Goal: Connect with others: Establish contact or relationships with other users

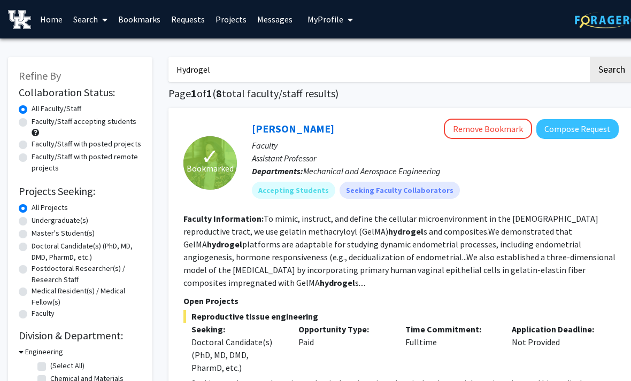
click at [406, 272] on fg-read-more "To mimic, instruct, and define the cellular microenvironment in the [DEMOGRAPHI…" at bounding box center [399, 250] width 432 height 75
click at [138, 19] on link "Bookmarks" at bounding box center [139, 19] width 53 height 37
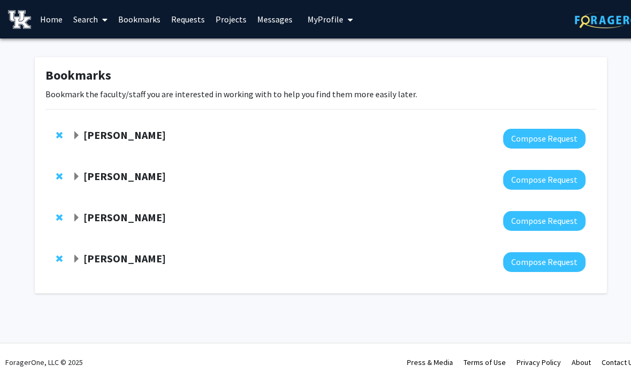
click at [79, 216] on span "Expand Thomas Kampourakis Bookmark" at bounding box center [76, 218] width 9 height 9
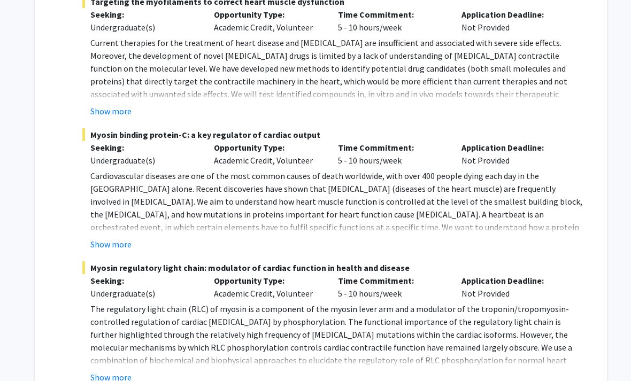
scroll to position [448, 0]
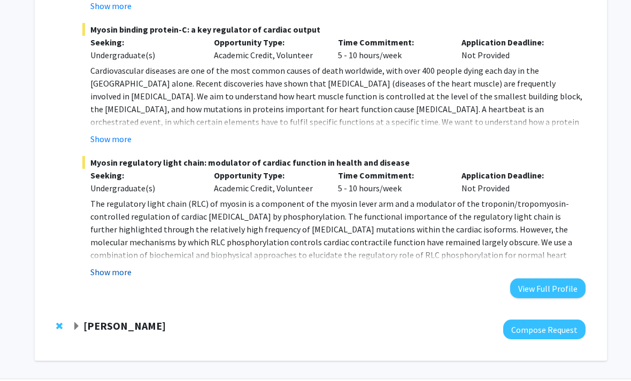
click at [105, 274] on button "Show more" at bounding box center [110, 272] width 41 height 13
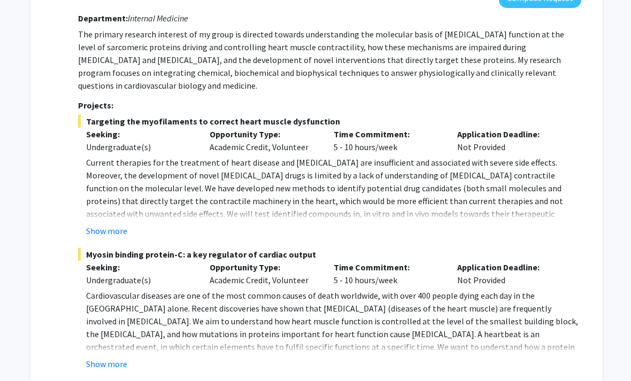
scroll to position [222, 4]
click at [92, 229] on button "Show more" at bounding box center [106, 231] width 41 height 13
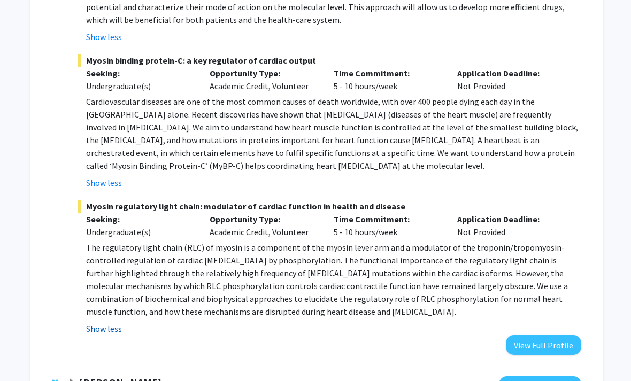
click at [92, 332] on button "Show less" at bounding box center [104, 329] width 36 height 13
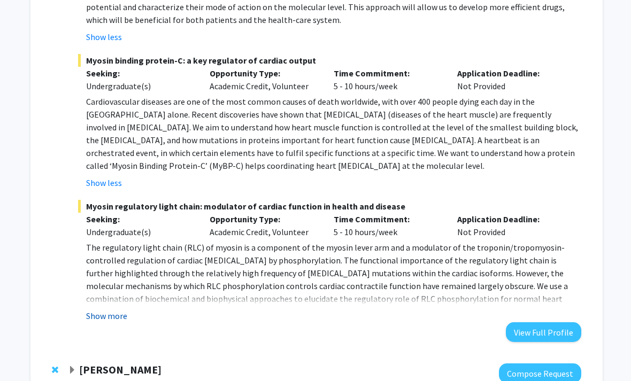
click at [92, 319] on button "Show more" at bounding box center [106, 315] width 41 height 13
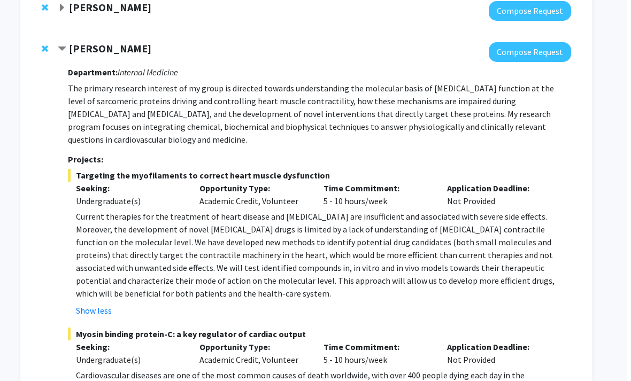
scroll to position [113, 11]
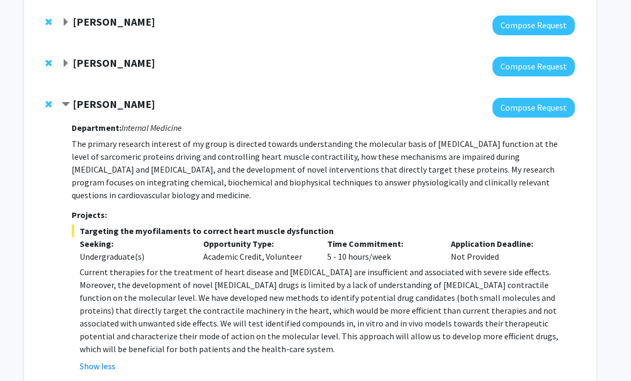
click at [112, 98] on strong "[PERSON_NAME]" at bounding box center [114, 104] width 82 height 13
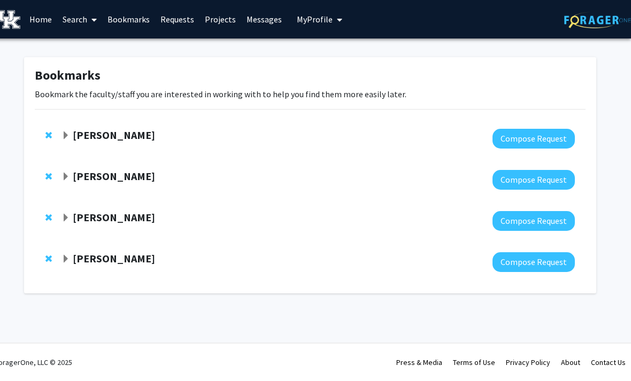
click at [106, 228] on div at bounding box center [317, 221] width 513 height 20
click at [64, 214] on span "Expand Thomas Kampourakis Bookmark" at bounding box center [65, 218] width 9 height 9
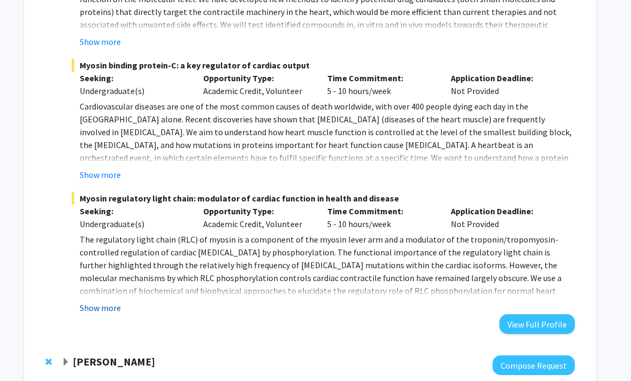
click at [86, 307] on button "Show more" at bounding box center [100, 308] width 41 height 13
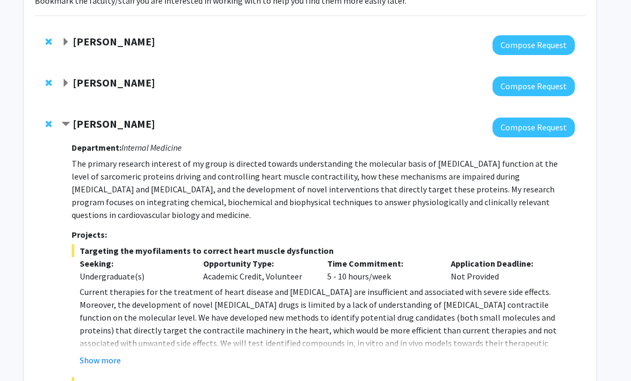
scroll to position [92, 11]
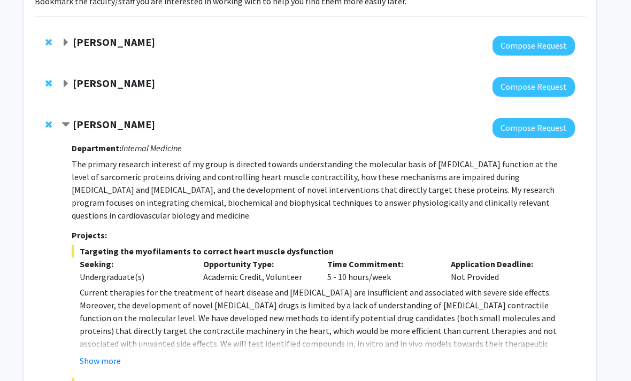
click at [127, 169] on p "The primary research interest of my group is directed towards understanding the…" at bounding box center [323, 190] width 503 height 64
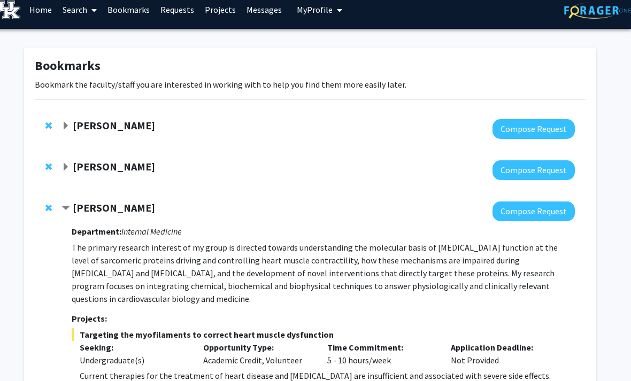
scroll to position [0, 11]
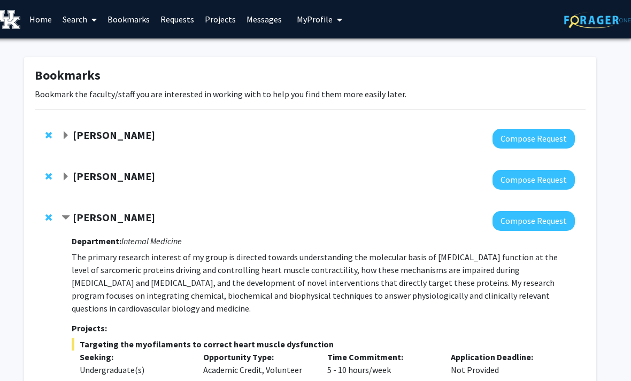
click at [100, 18] on link "Search" at bounding box center [79, 19] width 45 height 37
click at [91, 48] on span "Faculty/Staff" at bounding box center [96, 48] width 79 height 21
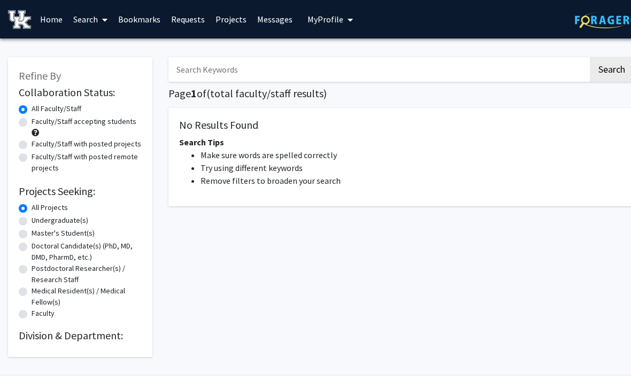
scroll to position [31, 0]
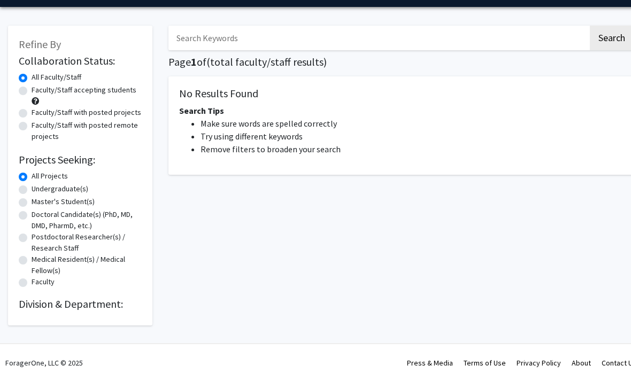
click at [193, 37] on input "Search Keywords" at bounding box center [378, 38] width 420 height 25
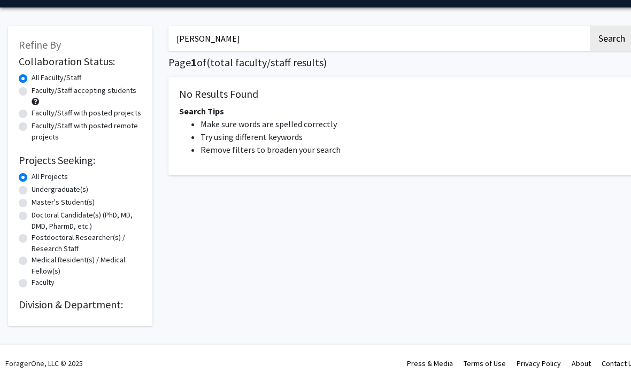
type input "[PERSON_NAME]"
click at [611, 37] on button "Search" at bounding box center [612, 38] width 44 height 25
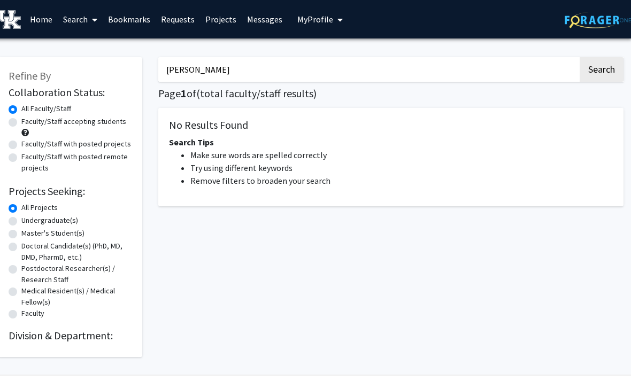
scroll to position [0, 11]
click at [603, 57] on button "Search" at bounding box center [601, 69] width 44 height 25
click at [592, 79] on button "Search" at bounding box center [601, 69] width 44 height 25
click at [130, 27] on link "Bookmarks" at bounding box center [128, 19] width 53 height 37
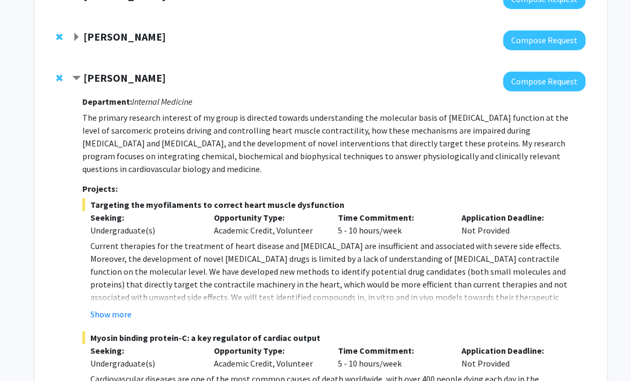
scroll to position [140, 0]
click at [554, 81] on button "Compose Request" at bounding box center [544, 82] width 82 height 20
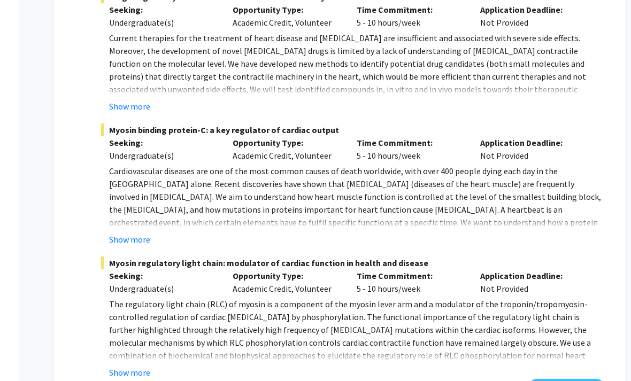
scroll to position [400, 0]
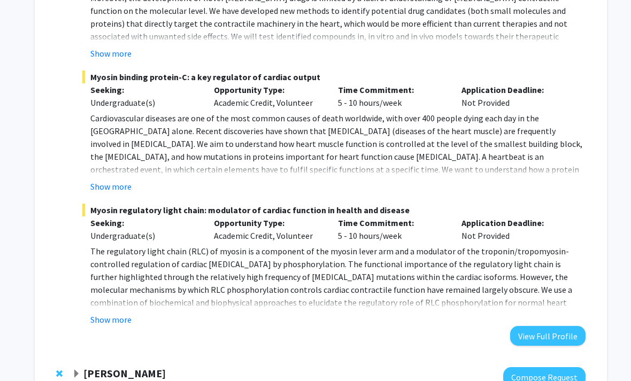
click at [355, 319] on div "Show more" at bounding box center [337, 320] width 495 height 13
click at [110, 301] on span "The regulatory light chain (RLC) of myosin is a component of the myosin lever a…" at bounding box center [331, 283] width 482 height 75
click at [103, 317] on button "Show more" at bounding box center [110, 320] width 41 height 13
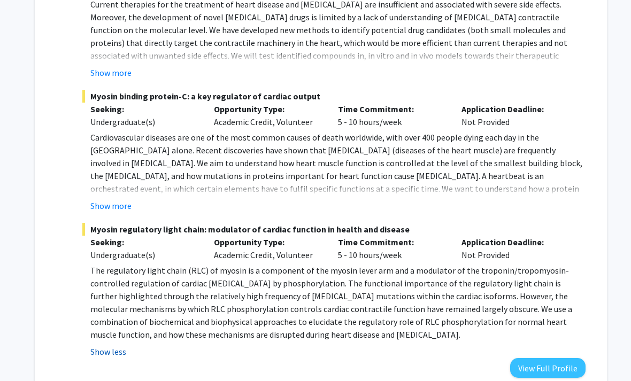
scroll to position [384, 0]
